Goal: Task Accomplishment & Management: Use online tool/utility

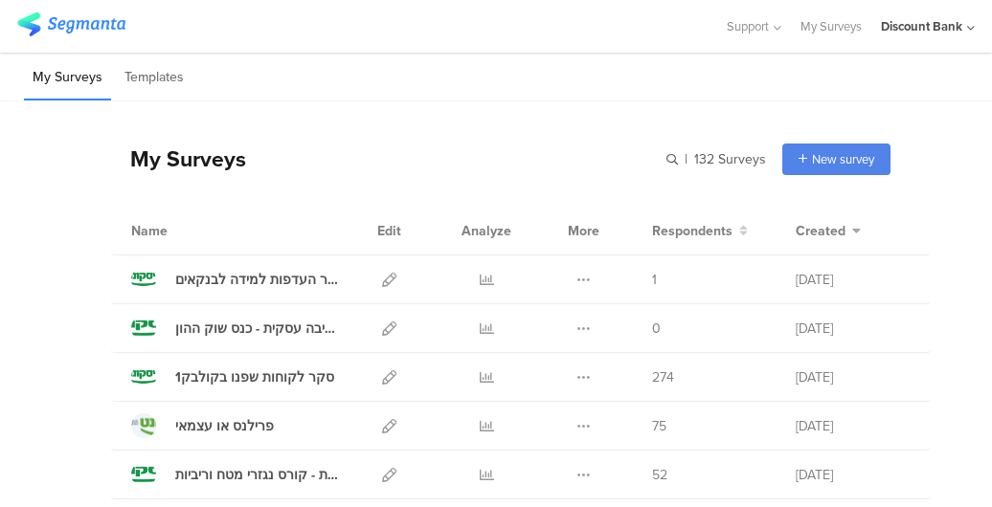
click at [382, 336] on link at bounding box center [389, 328] width 14 height 48
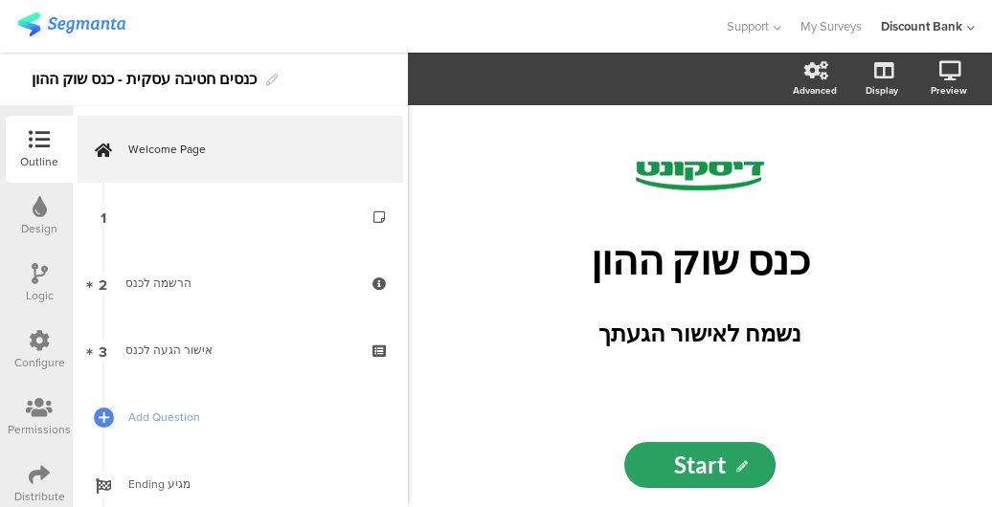
click at [733, 281] on p "כנס שוק ההון" at bounding box center [700, 259] width 488 height 49
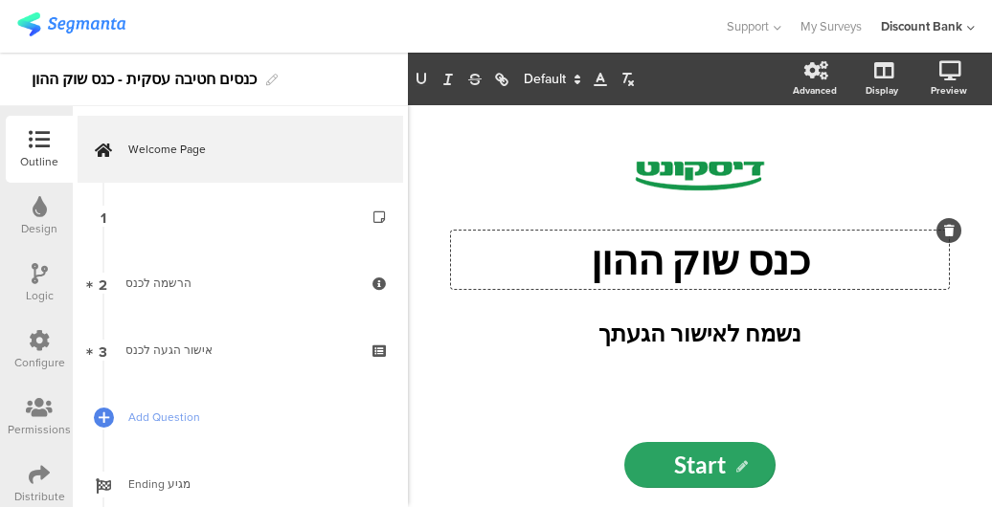
click at [735, 271] on p "כנס שוק ההון" at bounding box center [700, 259] width 488 height 49
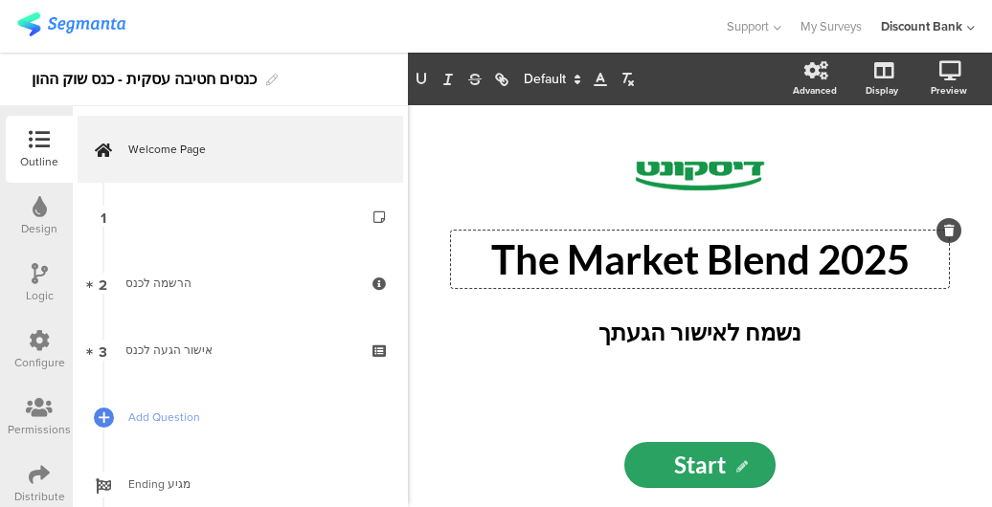
click at [717, 321] on strong "נשמח לאישור הגעתך" at bounding box center [699, 332] width 203 height 28
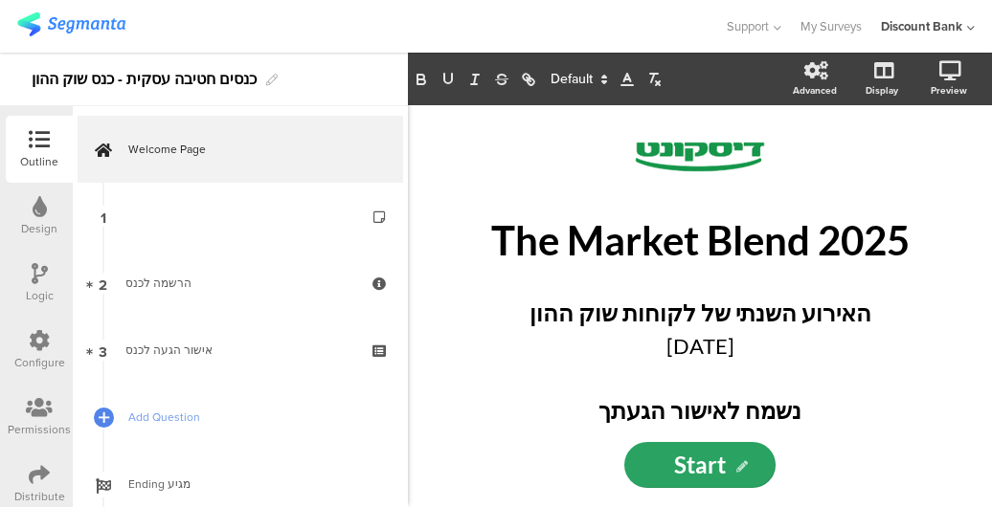
click at [203, 234] on link "1" at bounding box center [240, 216] width 325 height 67
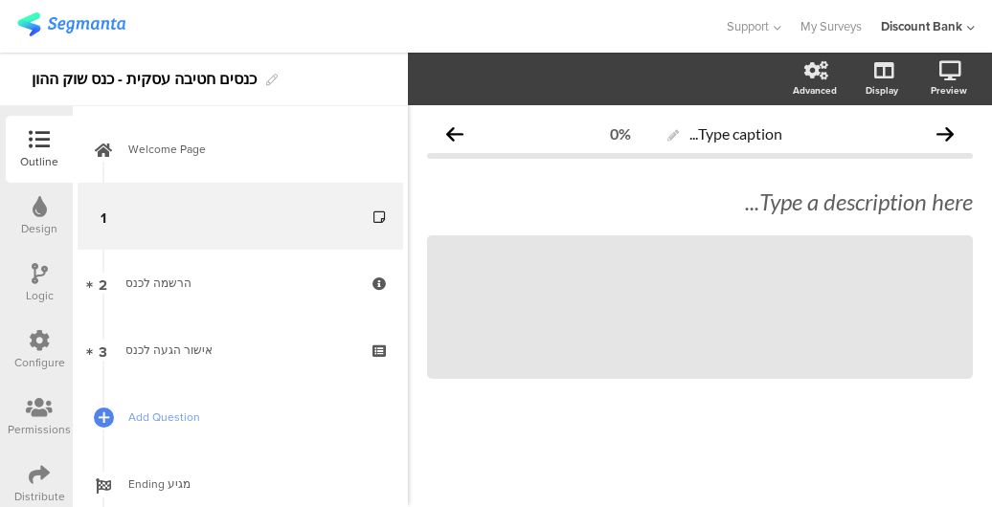
click at [206, 156] on span "Welcome Page" at bounding box center [250, 149] width 245 height 19
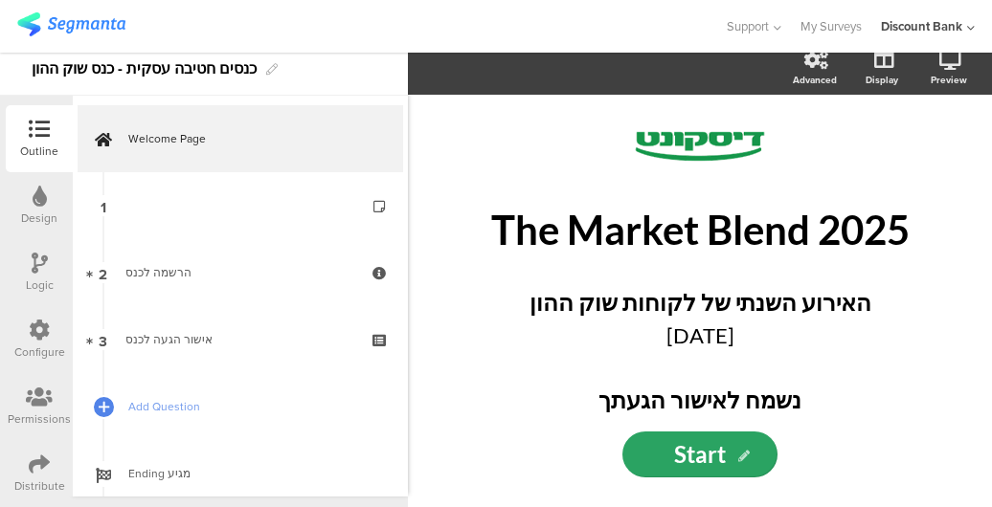
scroll to position [10, 0]
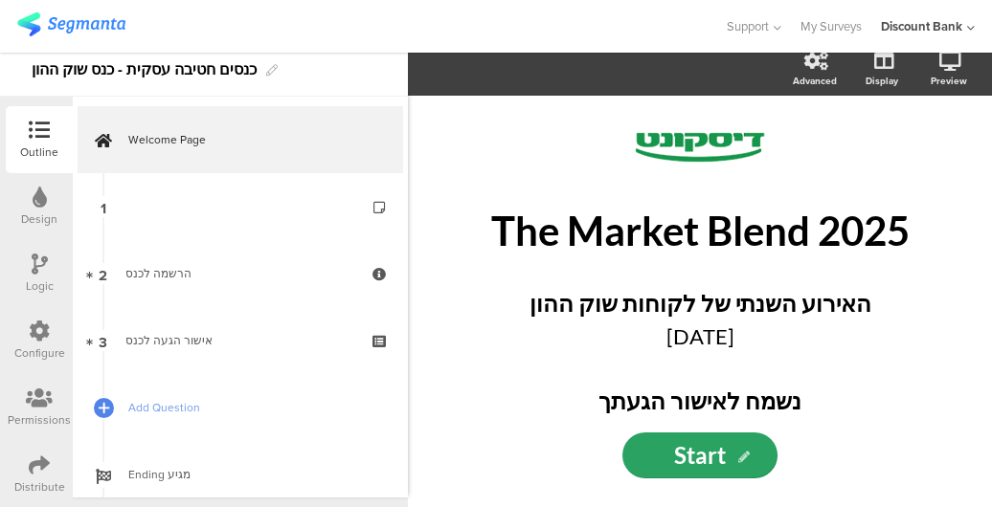
click at [43, 469] on icon at bounding box center [39, 465] width 21 height 21
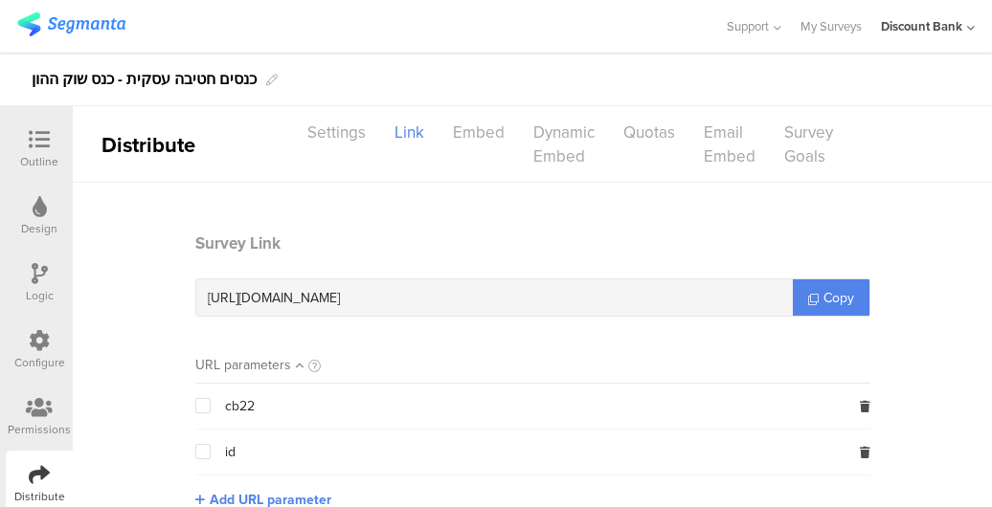
click at [823, 298] on span "Copy" at bounding box center [838, 298] width 31 height 20
click at [46, 144] on icon at bounding box center [39, 139] width 21 height 21
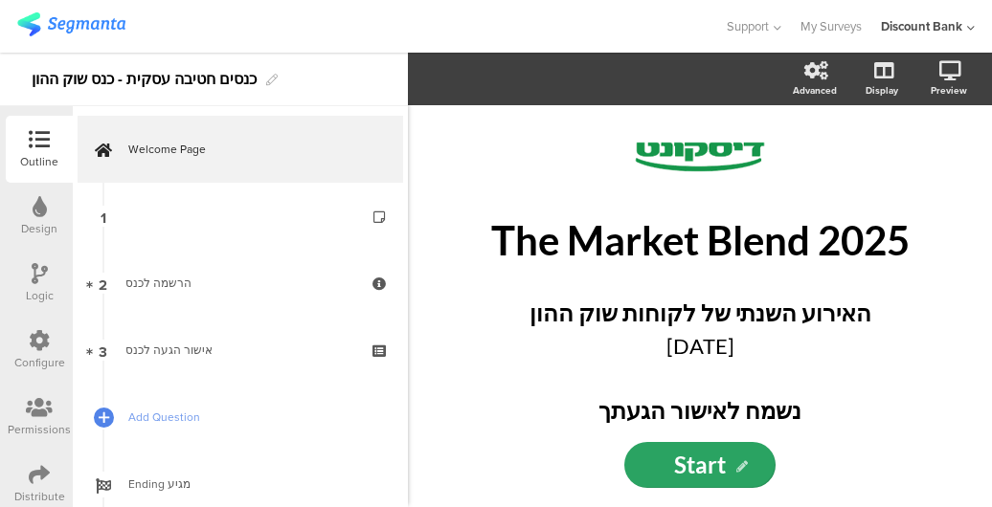
click at [373, 229] on icon at bounding box center [381, 229] width 16 height 18
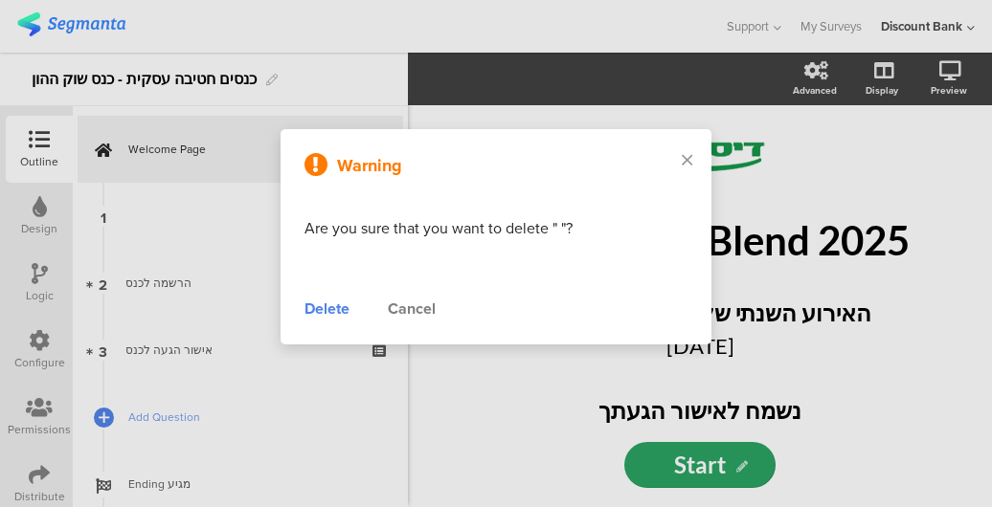
click at [335, 309] on div "Delete" at bounding box center [326, 309] width 45 height 23
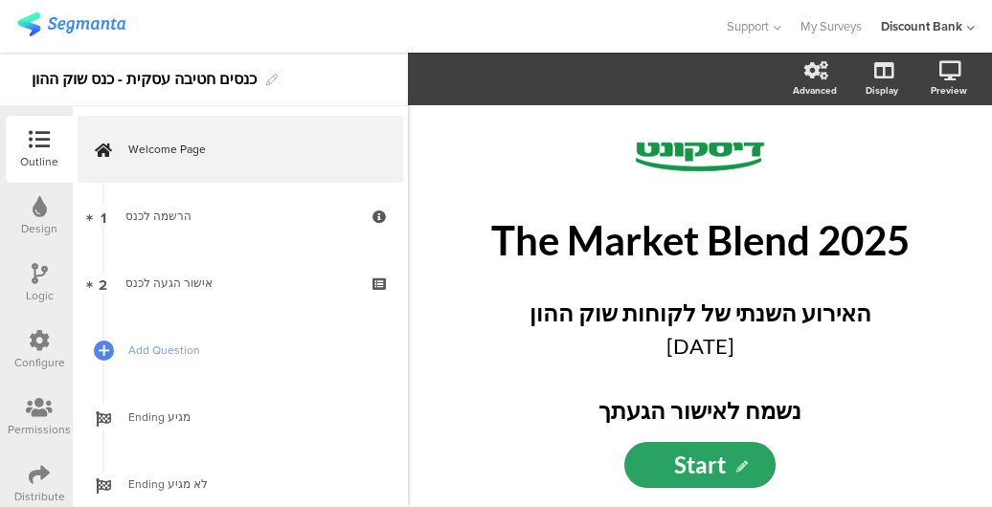
scroll to position [52, 0]
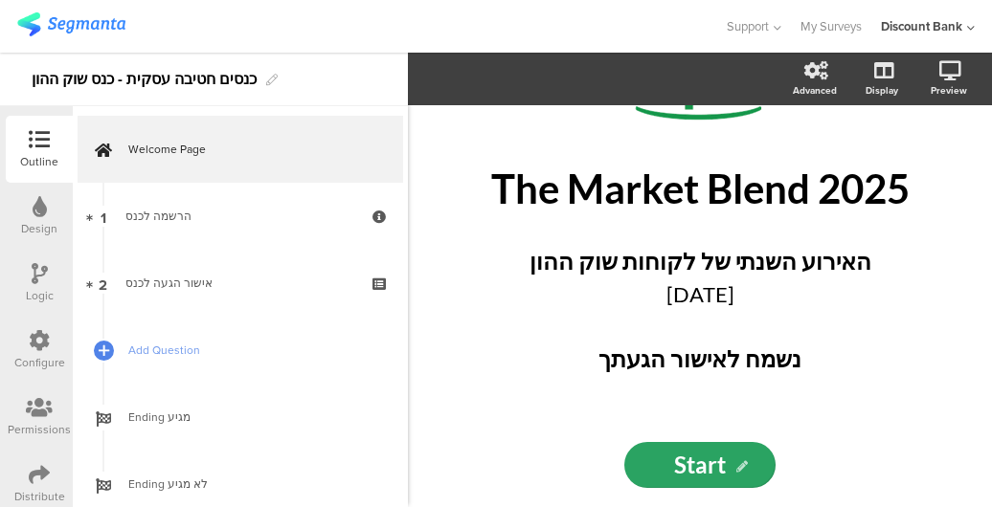
click at [268, 297] on link "2 אישור הגעה לכנס" at bounding box center [240, 283] width 325 height 67
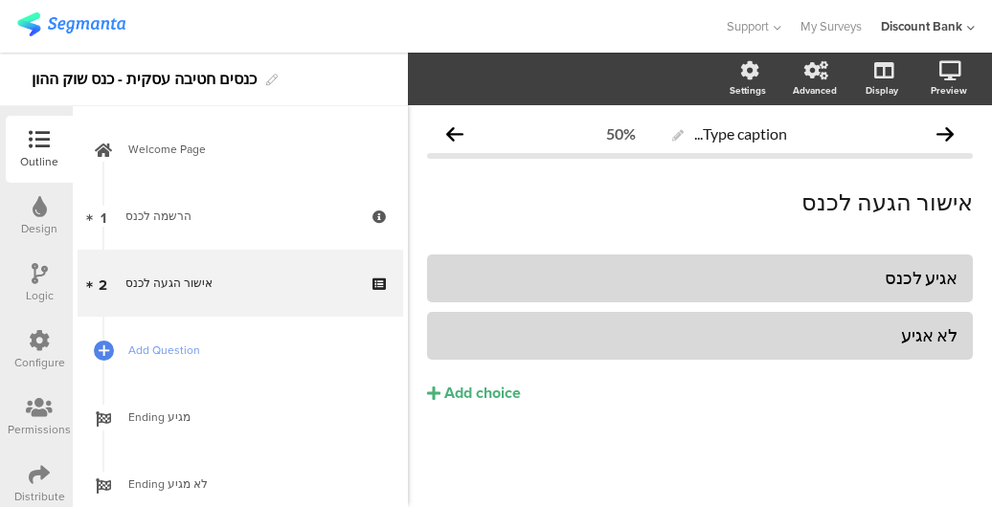
click at [268, 342] on span "Add Question" at bounding box center [250, 350] width 245 height 19
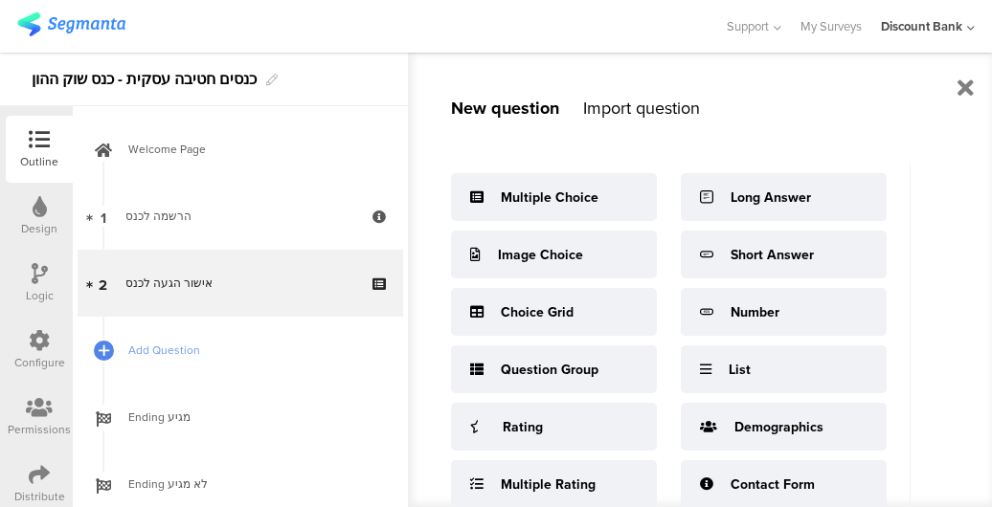
click at [267, 417] on span "Ending מגיע" at bounding box center [250, 417] width 245 height 19
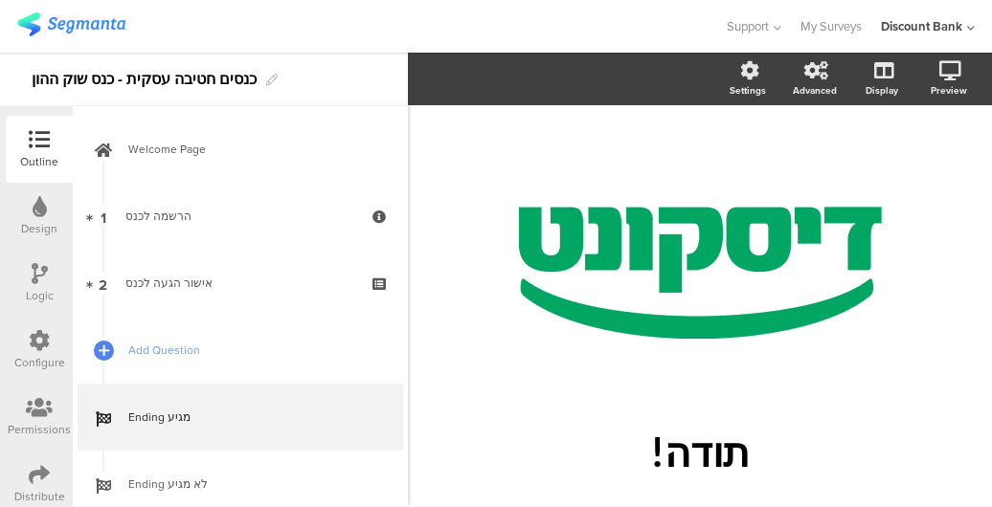
click at [267, 349] on span "Add Question" at bounding box center [250, 350] width 245 height 19
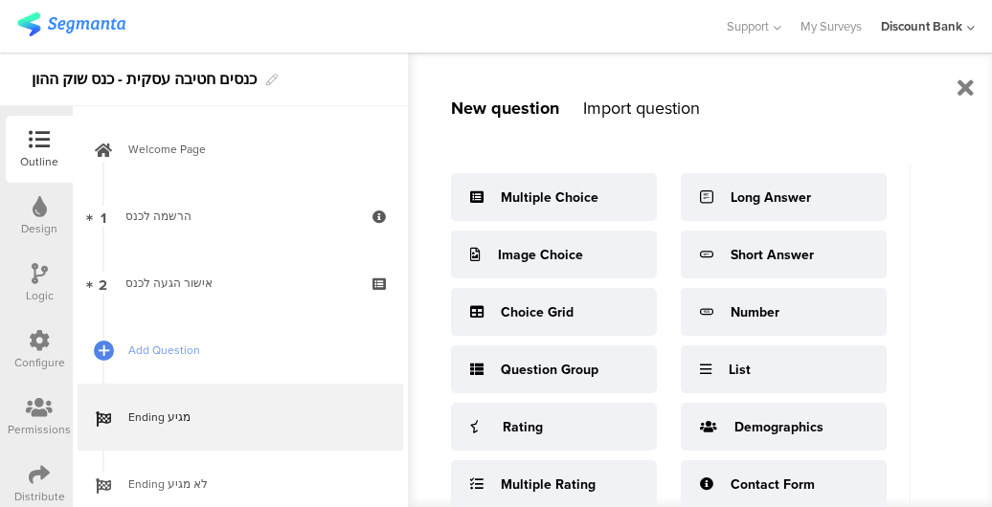
click at [274, 299] on link "2 אישור הגעה לכנס" at bounding box center [240, 283] width 325 height 67
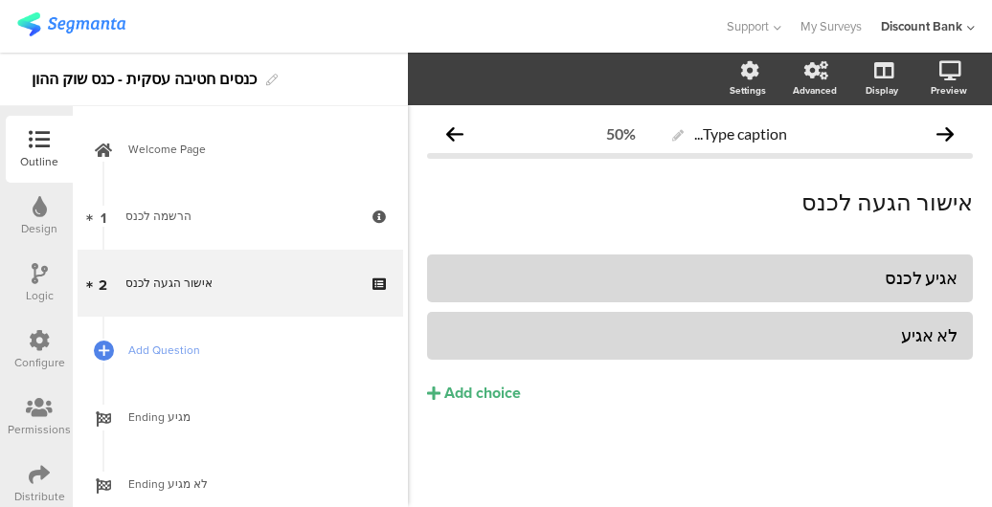
click at [277, 353] on span "Add Question" at bounding box center [250, 350] width 245 height 19
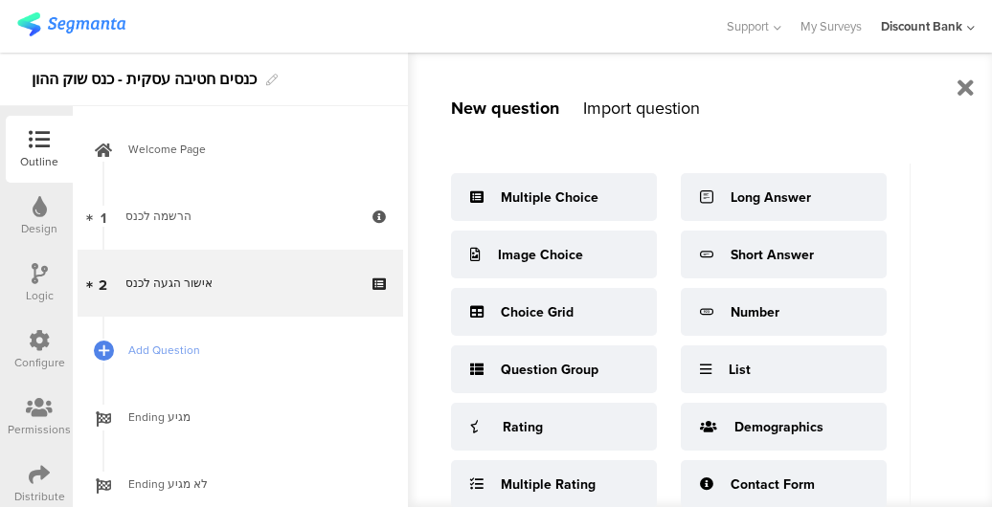
click at [279, 414] on span "Ending מגיע" at bounding box center [250, 417] width 245 height 19
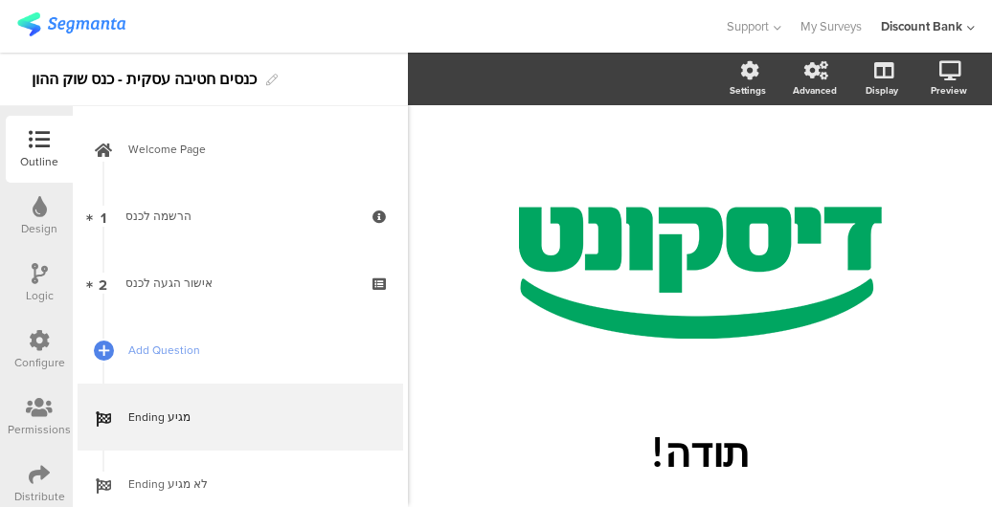
click at [275, 282] on div "אישור הגעה לכנס" at bounding box center [239, 283] width 229 height 19
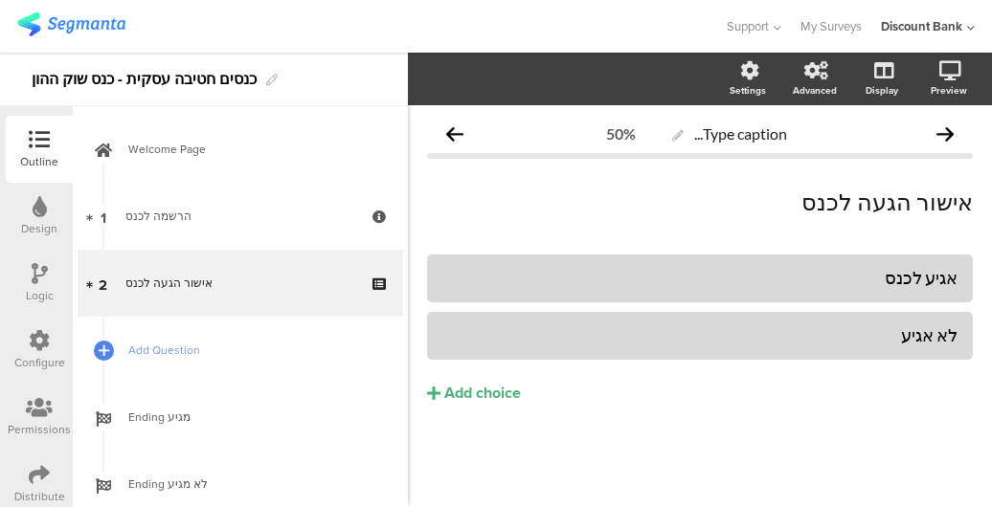
click at [264, 226] on link "1 הרשמה לכנס" at bounding box center [240, 216] width 325 height 67
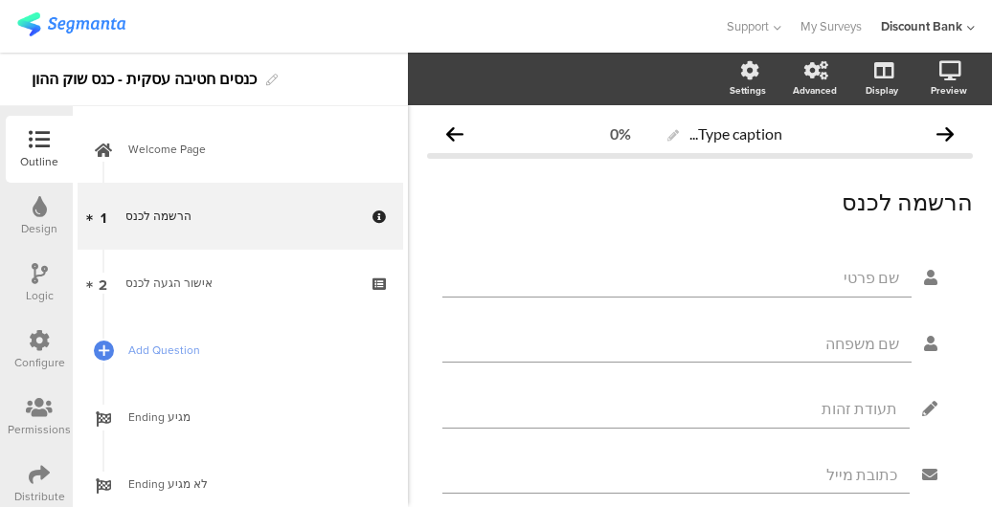
click at [265, 168] on link "Welcome Page" at bounding box center [240, 149] width 325 height 67
